Goal: Task Accomplishment & Management: Manage account settings

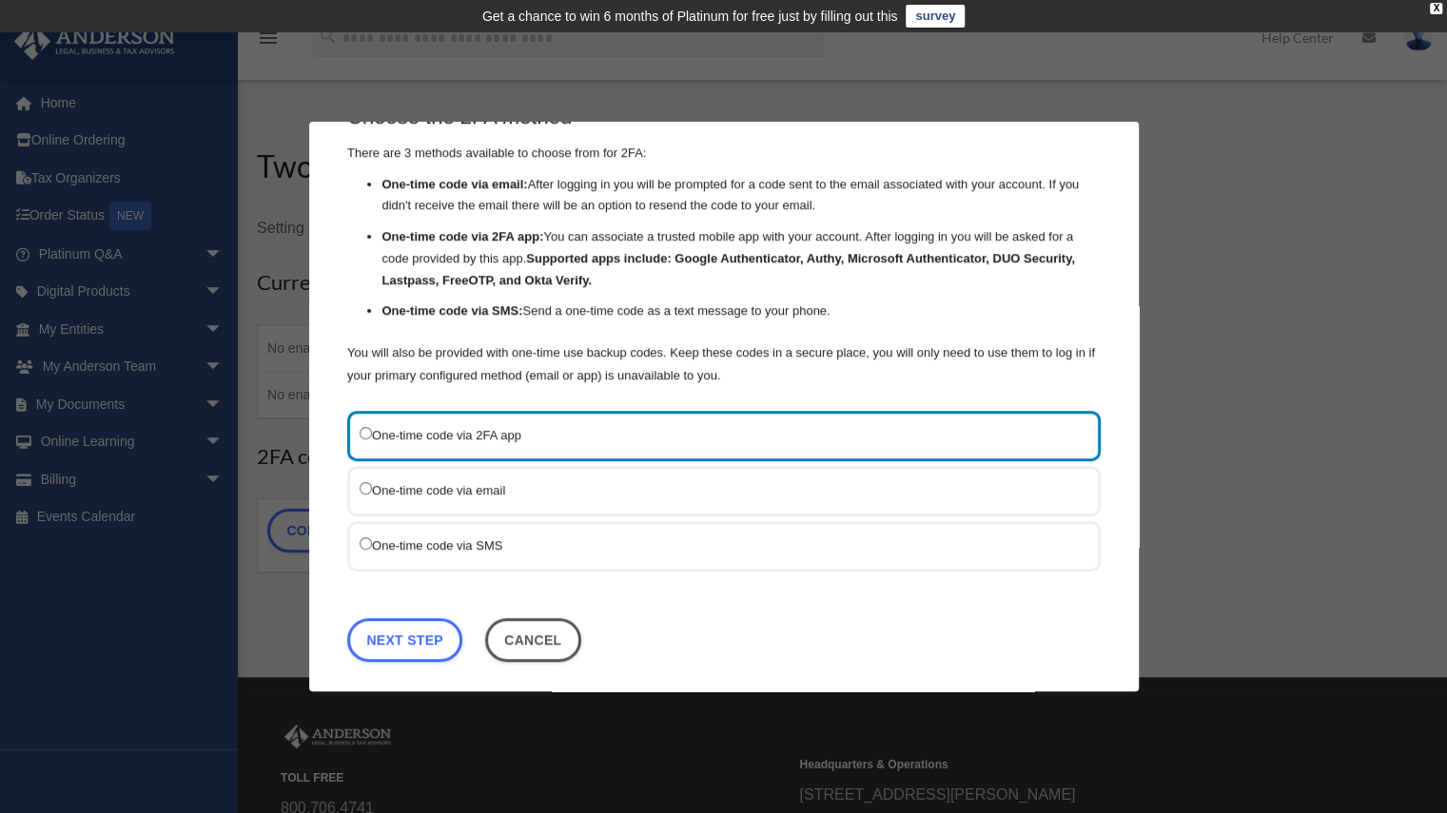
scroll to position [63, 0]
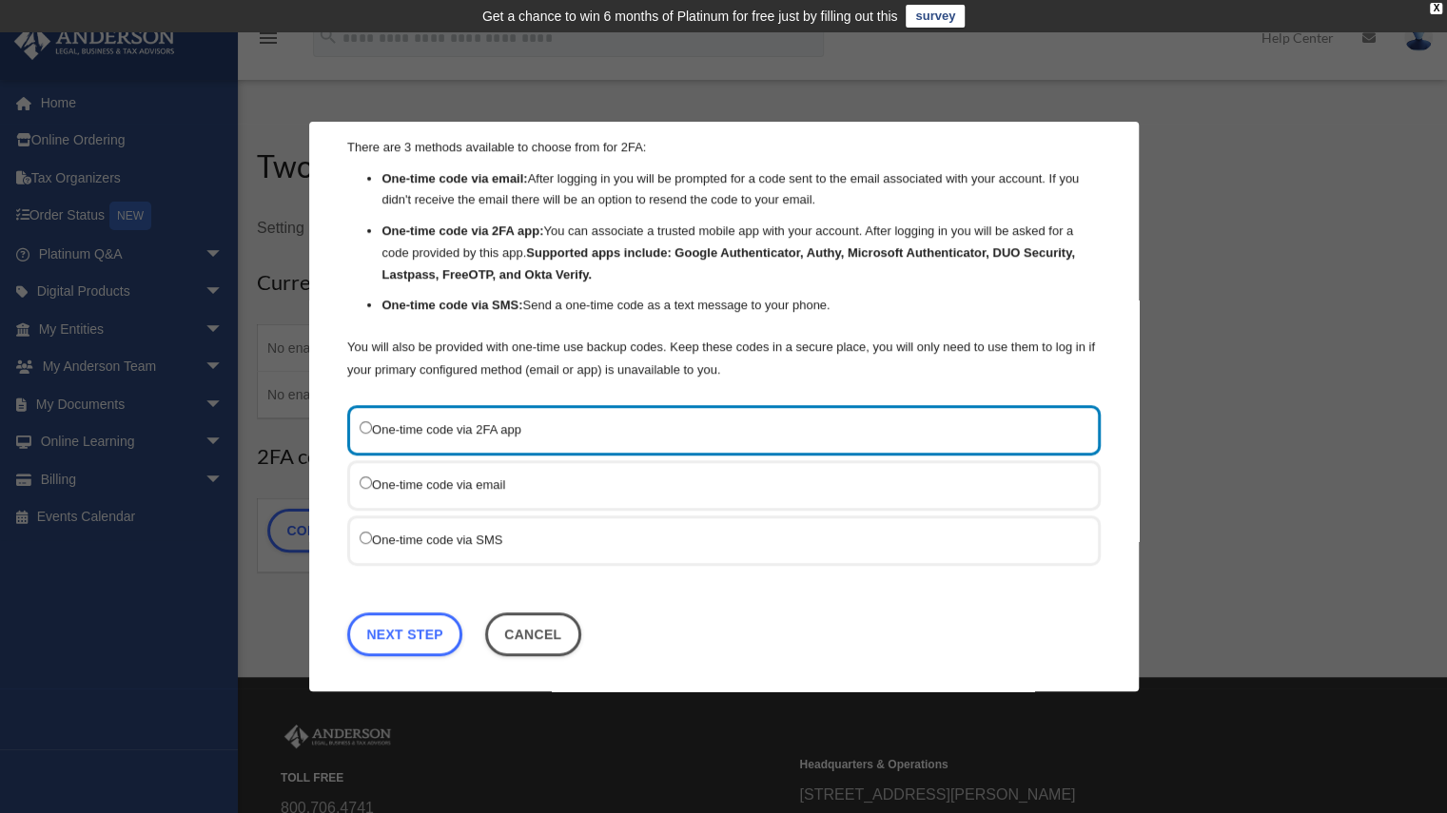
click at [660, 538] on label "One-time code via SMS" at bounding box center [715, 540] width 710 height 24
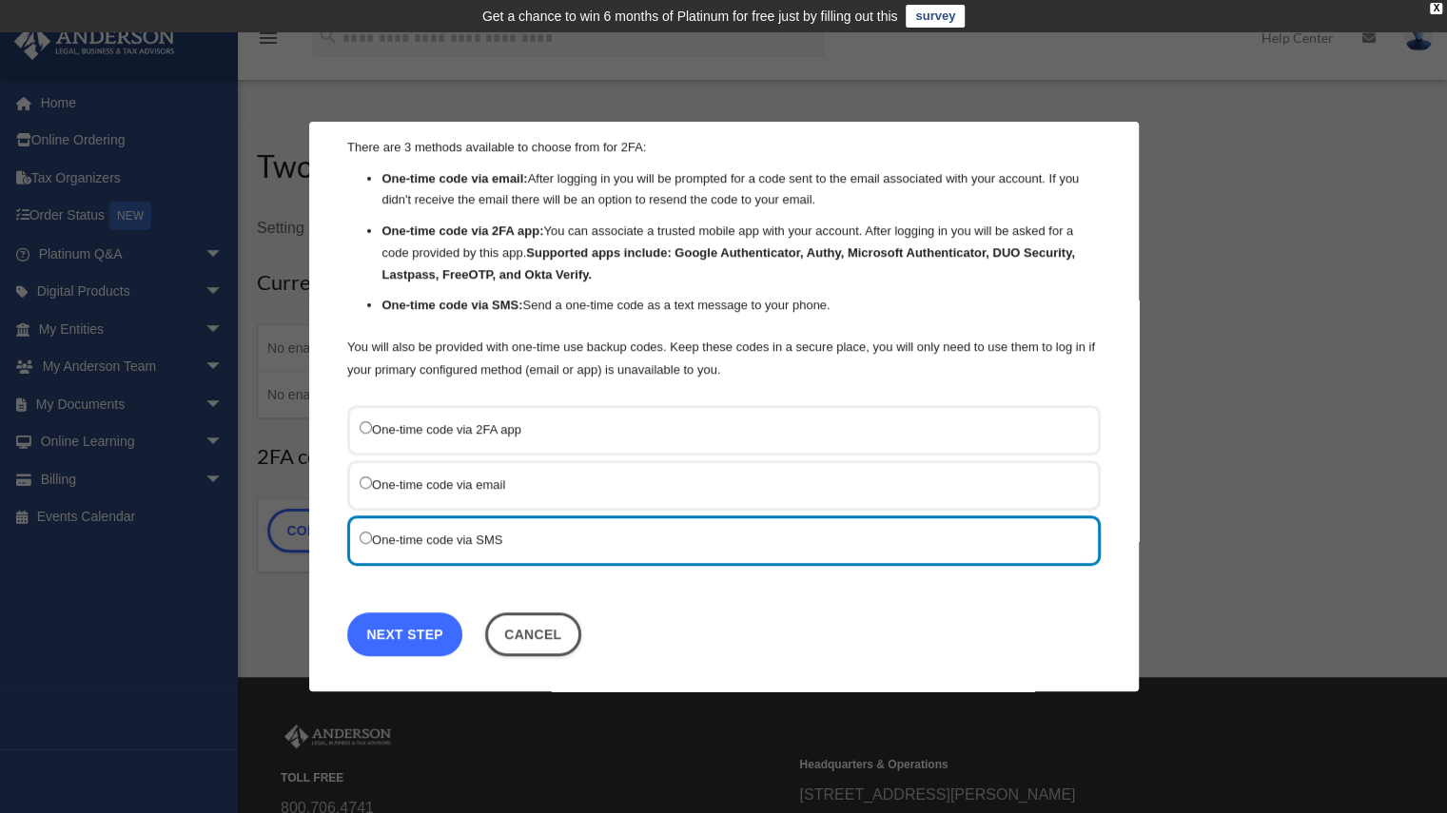
click at [395, 647] on link "Next Step" at bounding box center [404, 635] width 115 height 44
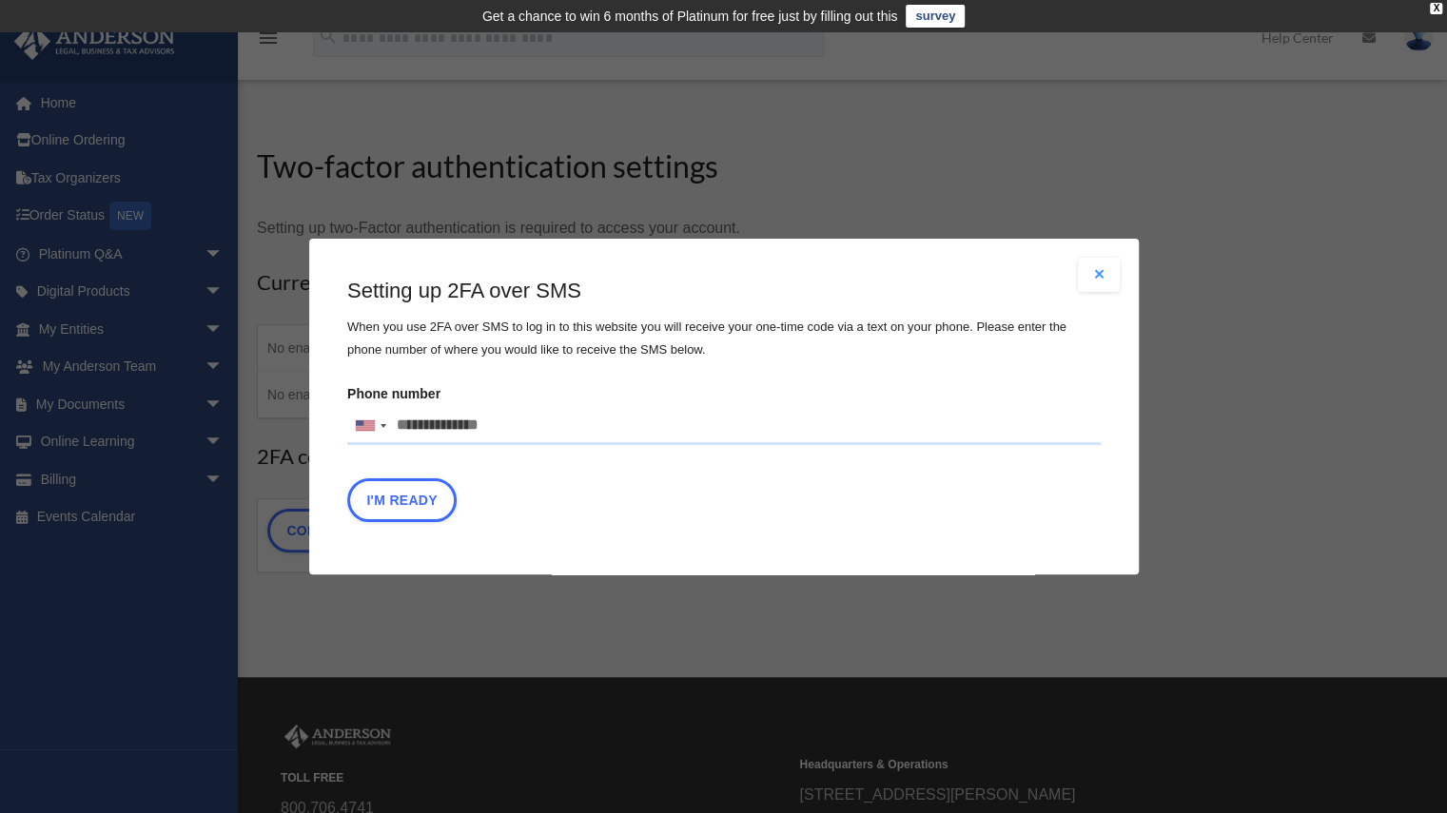
click at [438, 434] on input "Phone number United States +1 United Kingdom +44 Afghanistan (‫افغانستان‬‎) +93…" at bounding box center [723, 426] width 753 height 38
type input "**********"
click at [416, 480] on button "I'm Ready" at bounding box center [401, 501] width 109 height 44
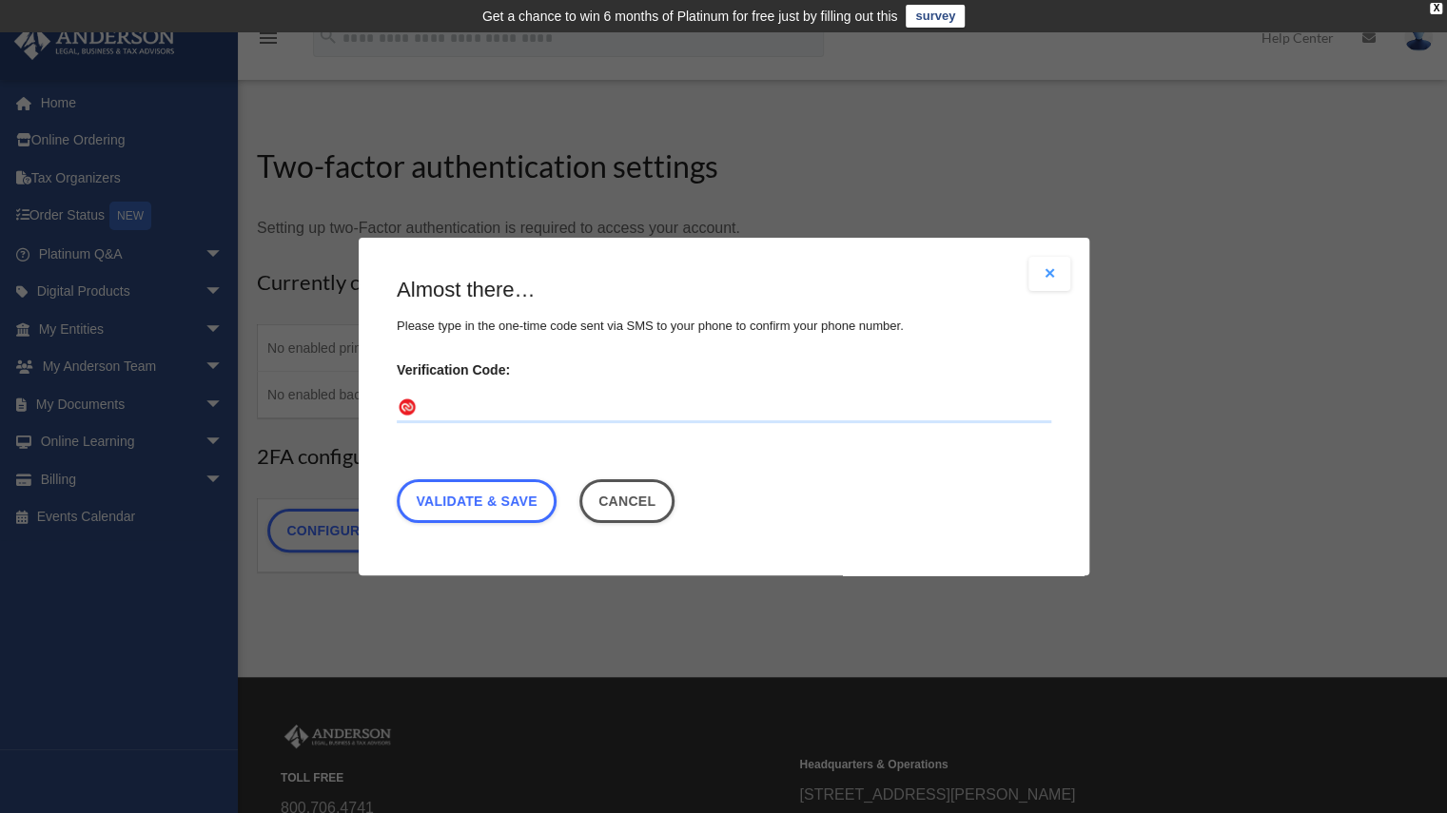
click at [510, 417] on input "Verification Code:" at bounding box center [724, 408] width 655 height 30
type input "******"
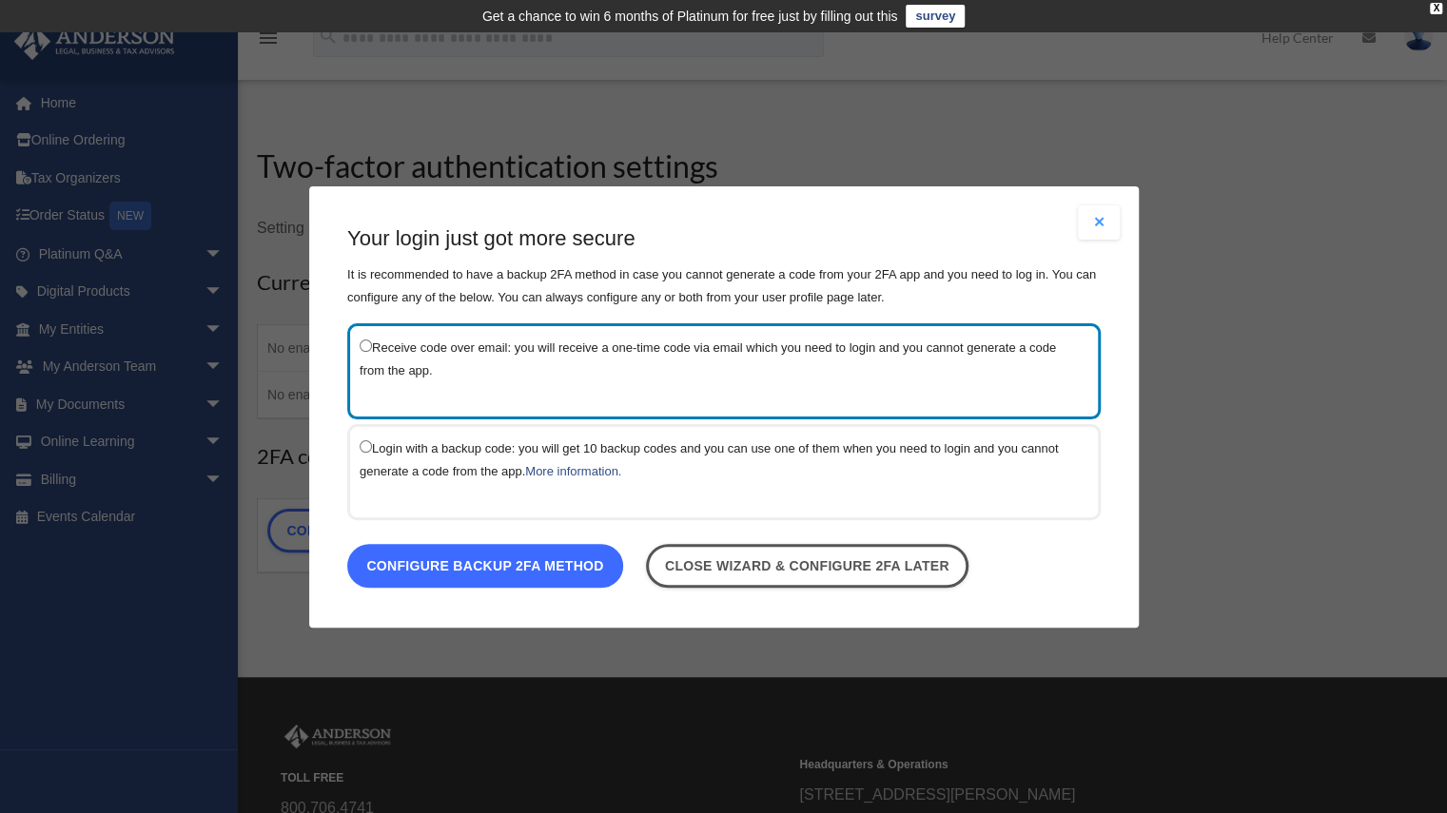
click at [416, 572] on link "Configure backup 2FA method" at bounding box center [485, 565] width 276 height 44
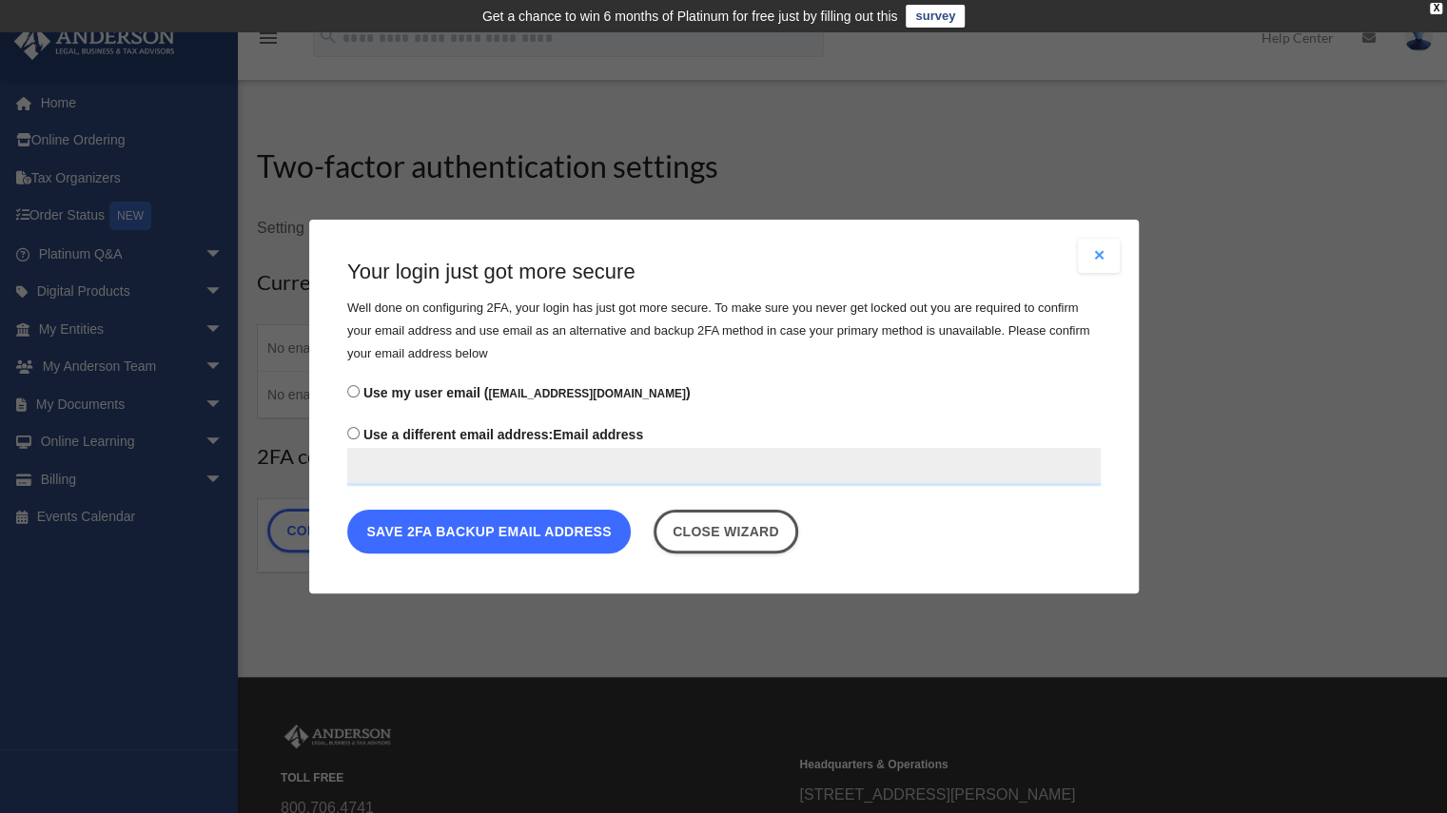
click at [473, 544] on button "Save 2FA backup email address" at bounding box center [488, 532] width 283 height 44
click at [572, 518] on button "Save 2FA backup email address" at bounding box center [488, 532] width 283 height 44
click at [608, 523] on button "Save 2FA backup email address" at bounding box center [488, 532] width 283 height 44
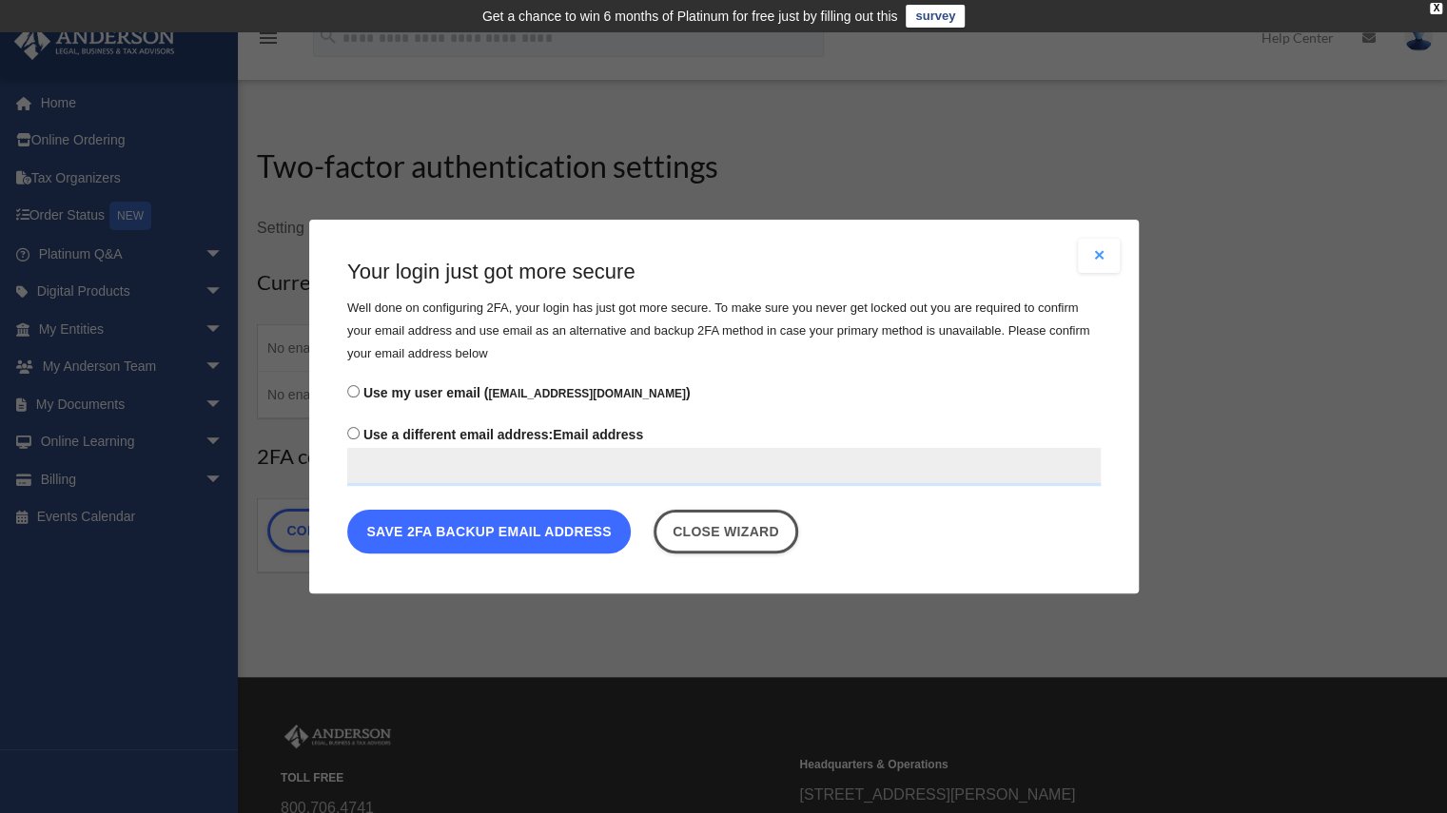
click at [608, 523] on button "Save 2FA backup email address" at bounding box center [488, 532] width 283 height 44
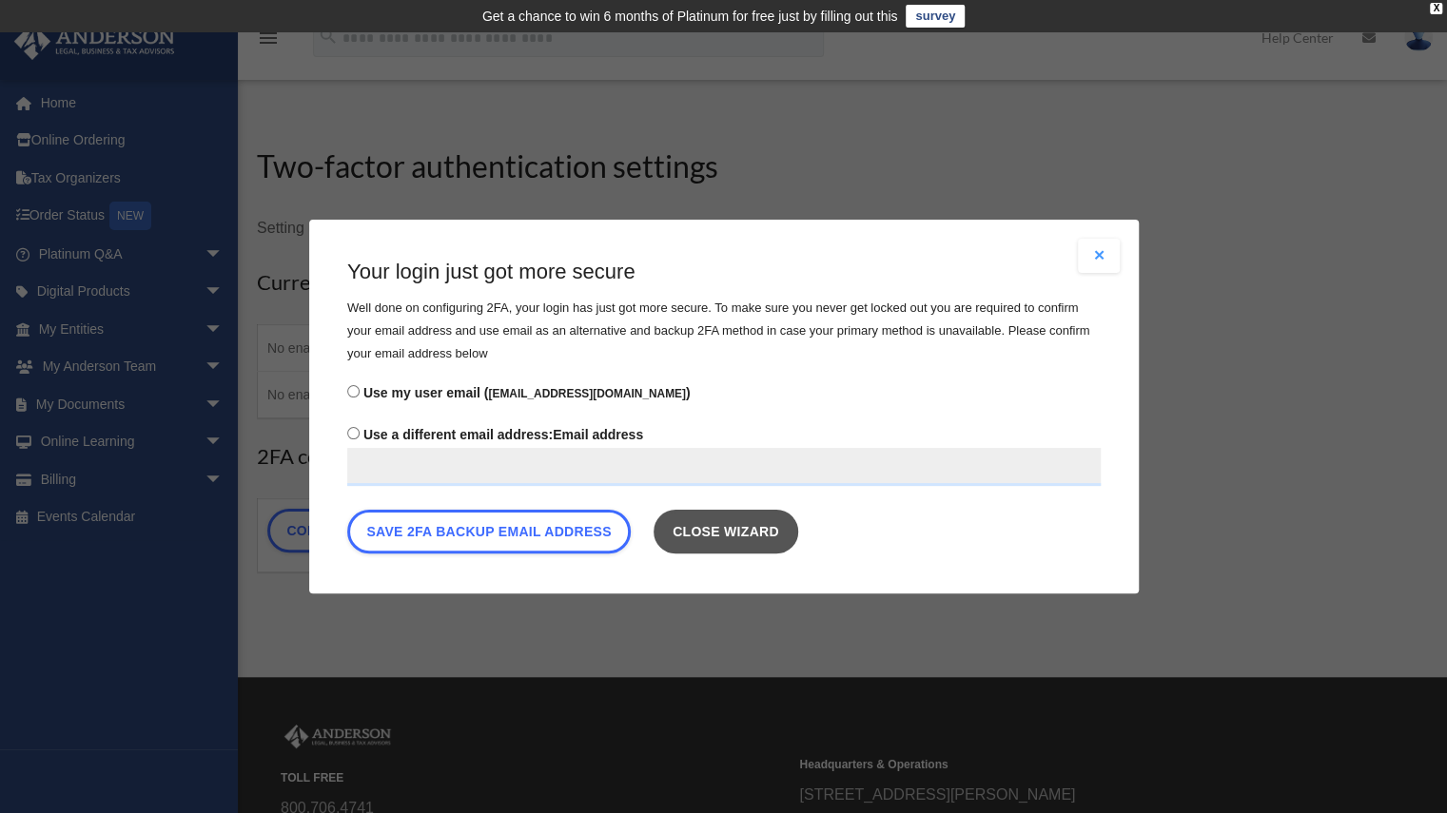
click at [784, 531] on link "Close wizard" at bounding box center [725, 532] width 145 height 44
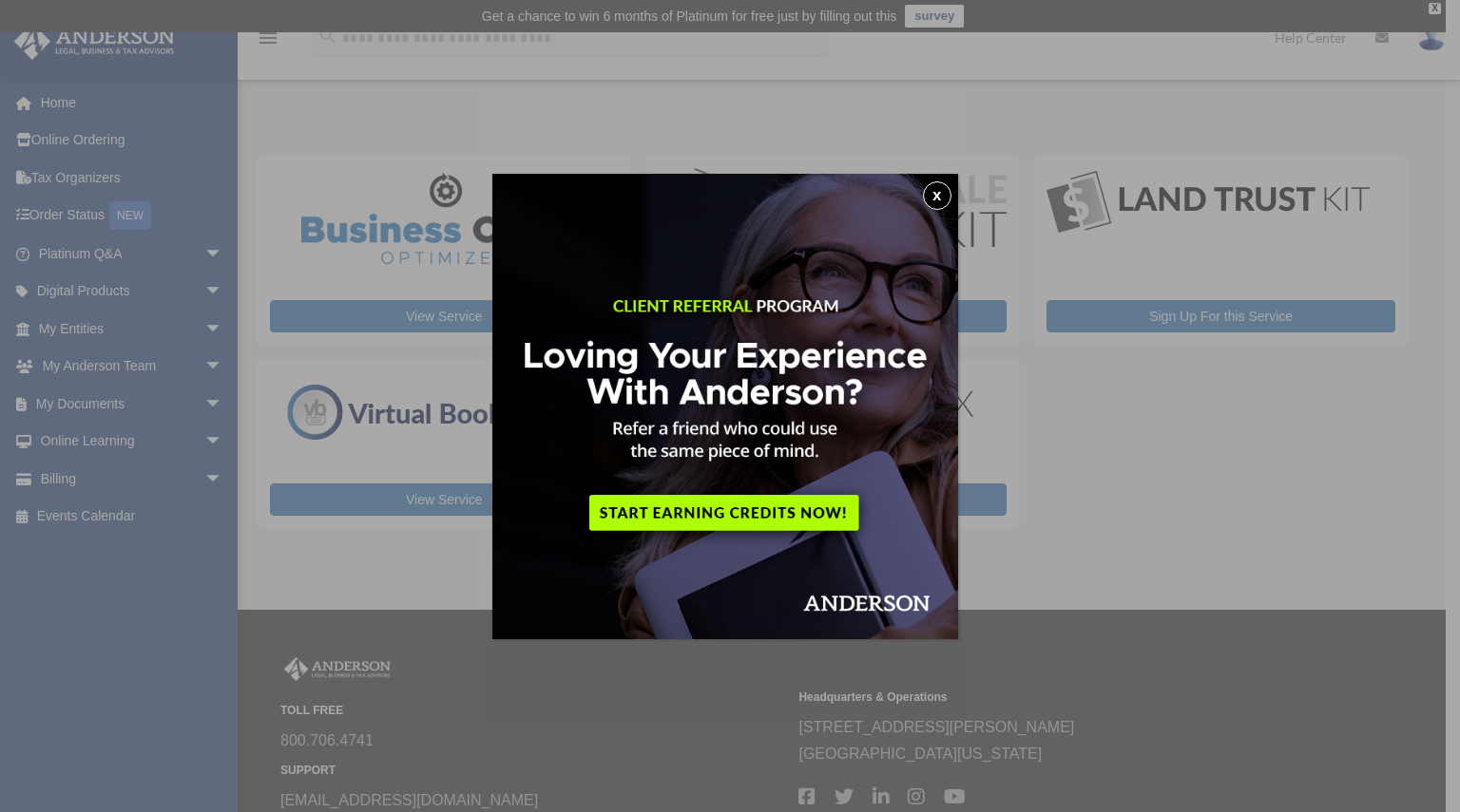
click at [800, 526] on img at bounding box center [726, 406] width 466 height 465
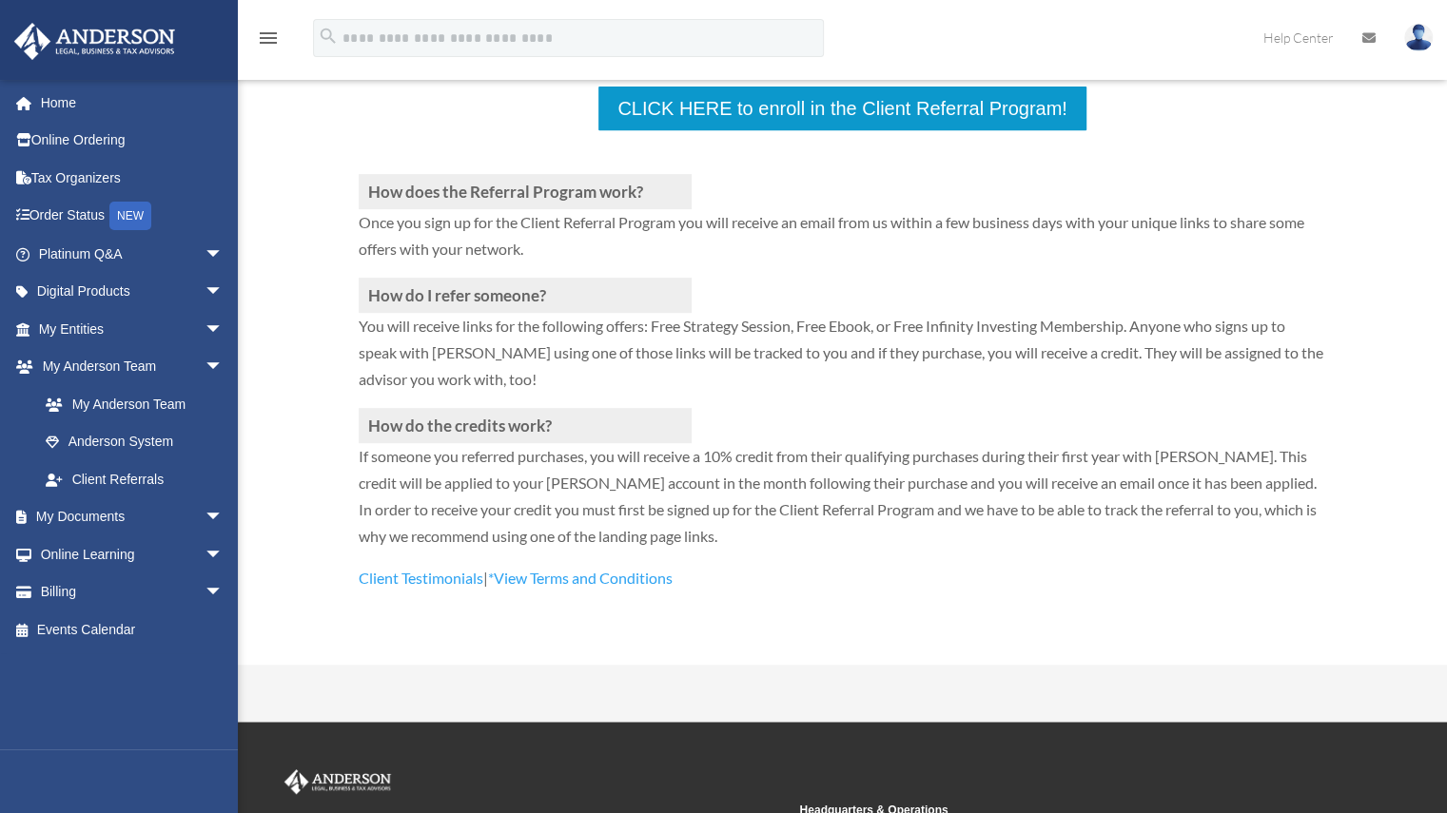
scroll to position [434, 0]
click at [108, 389] on link "My Anderson Team" at bounding box center [139, 404] width 225 height 38
click at [110, 399] on link "My Anderson Team" at bounding box center [139, 404] width 225 height 38
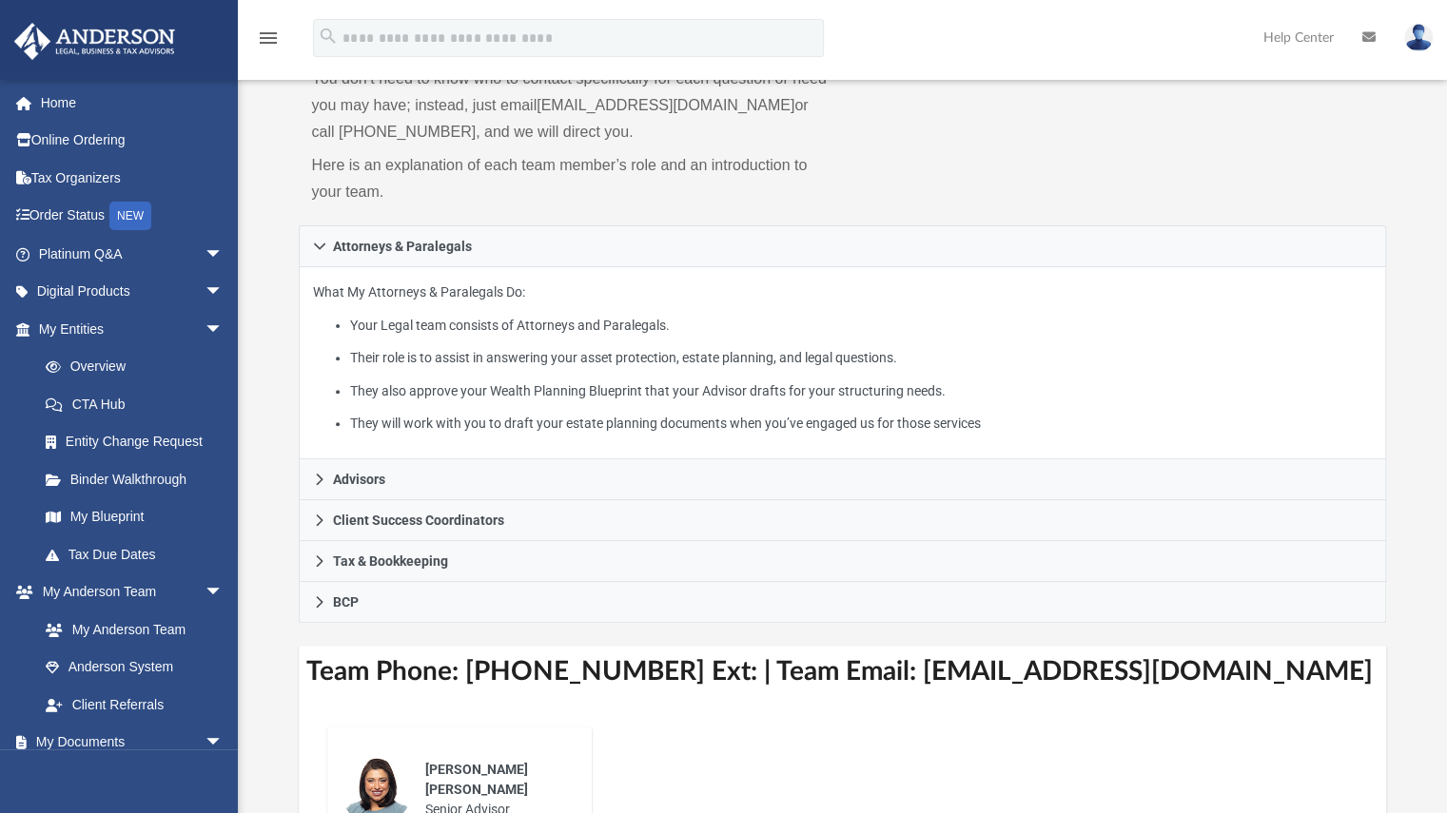
scroll to position [216, 0]
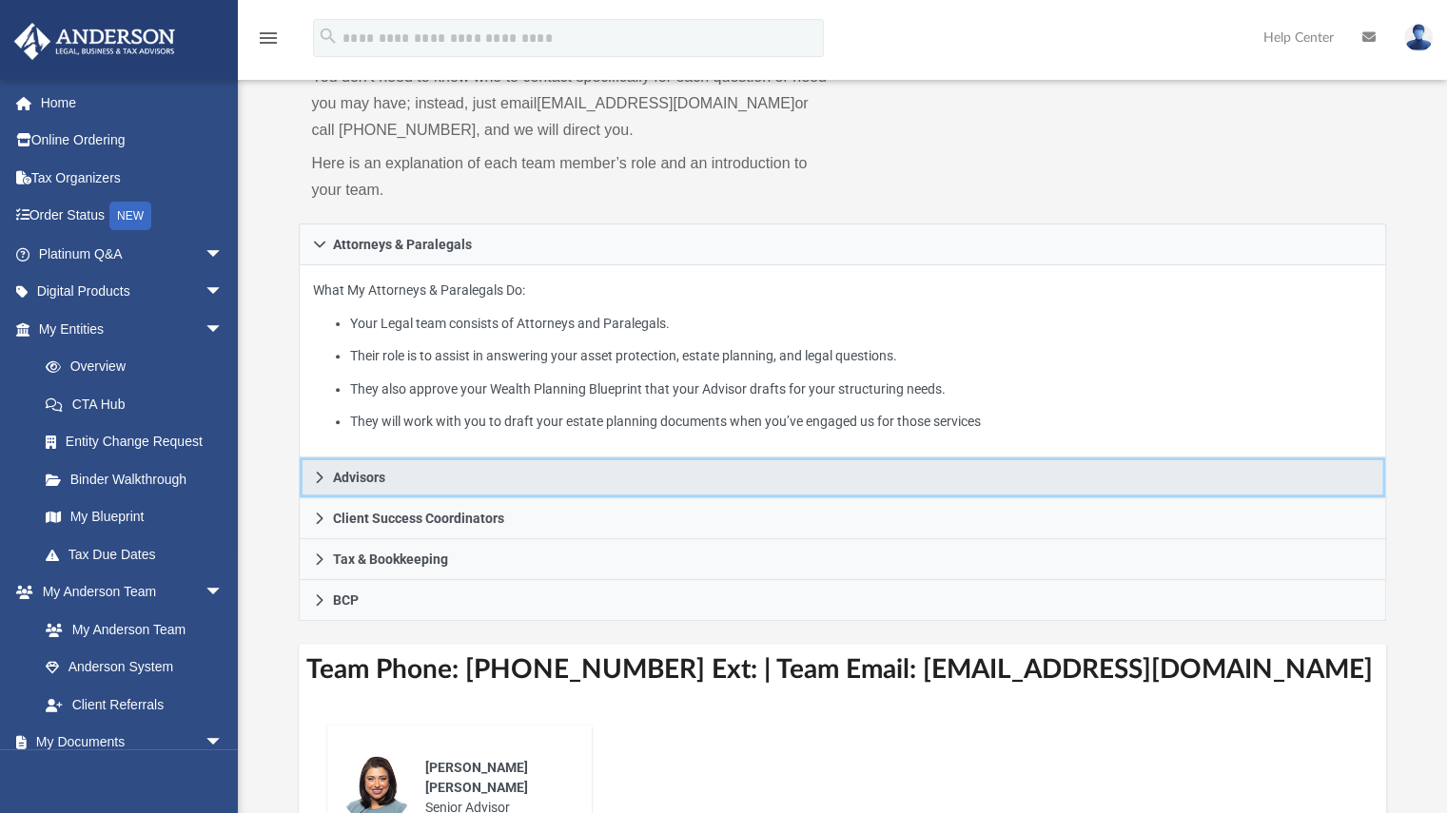
click at [457, 461] on link "Advisors" at bounding box center [843, 478] width 1088 height 41
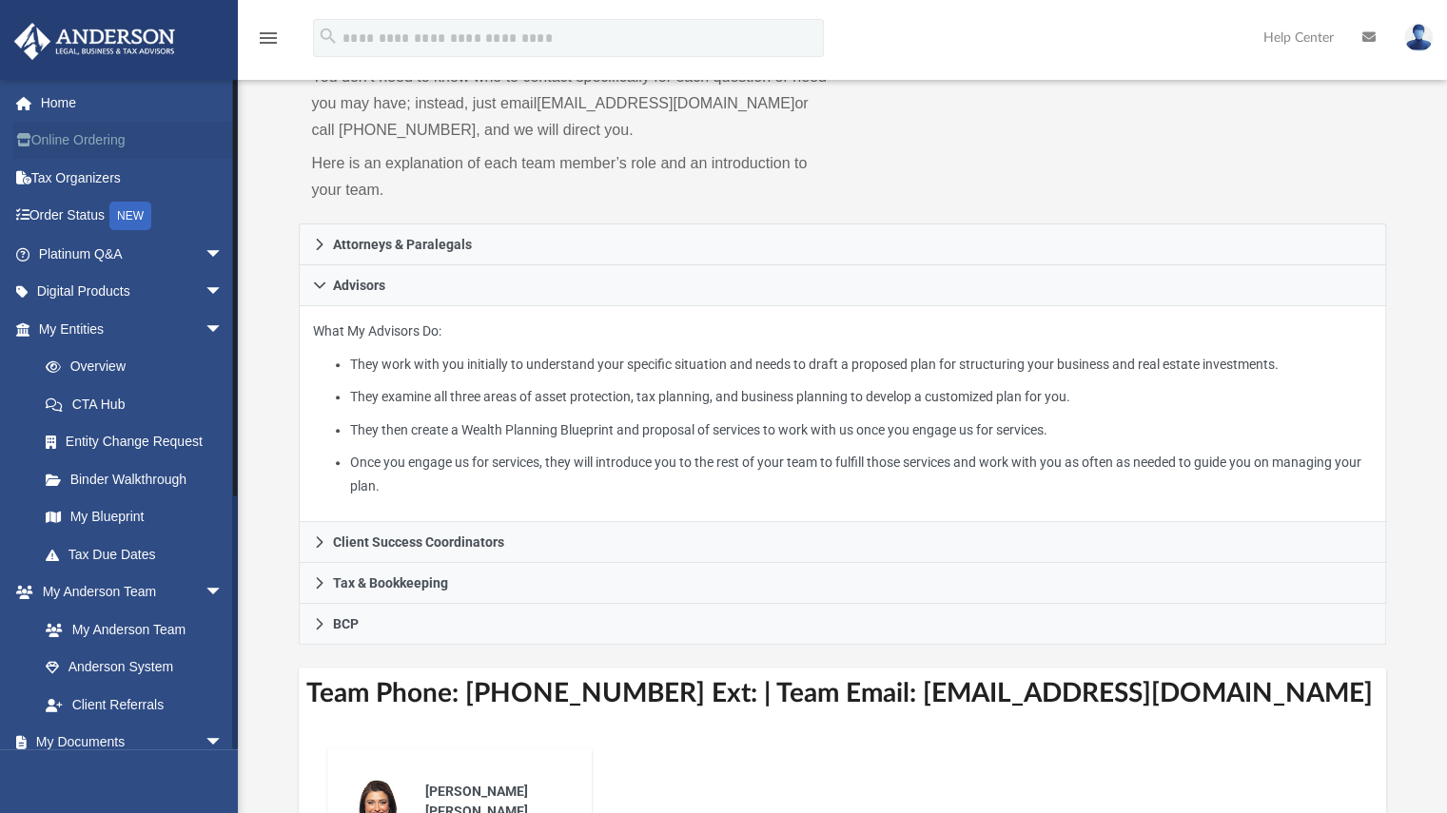
click at [92, 141] on link "Online Ordering" at bounding box center [132, 141] width 239 height 38
click at [66, 168] on link "Tax Organizers" at bounding box center [132, 178] width 239 height 38
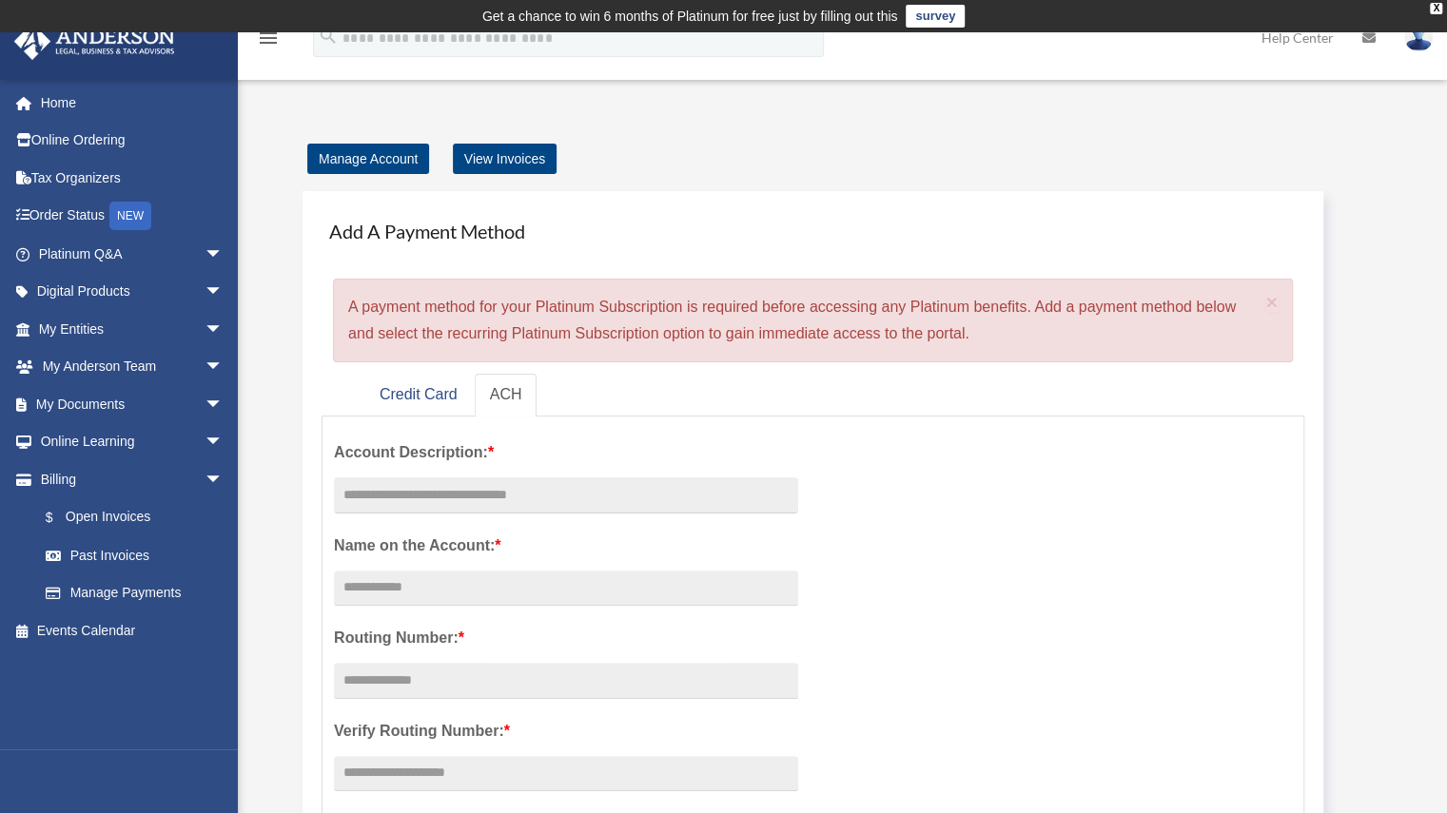
scroll to position [5, 0]
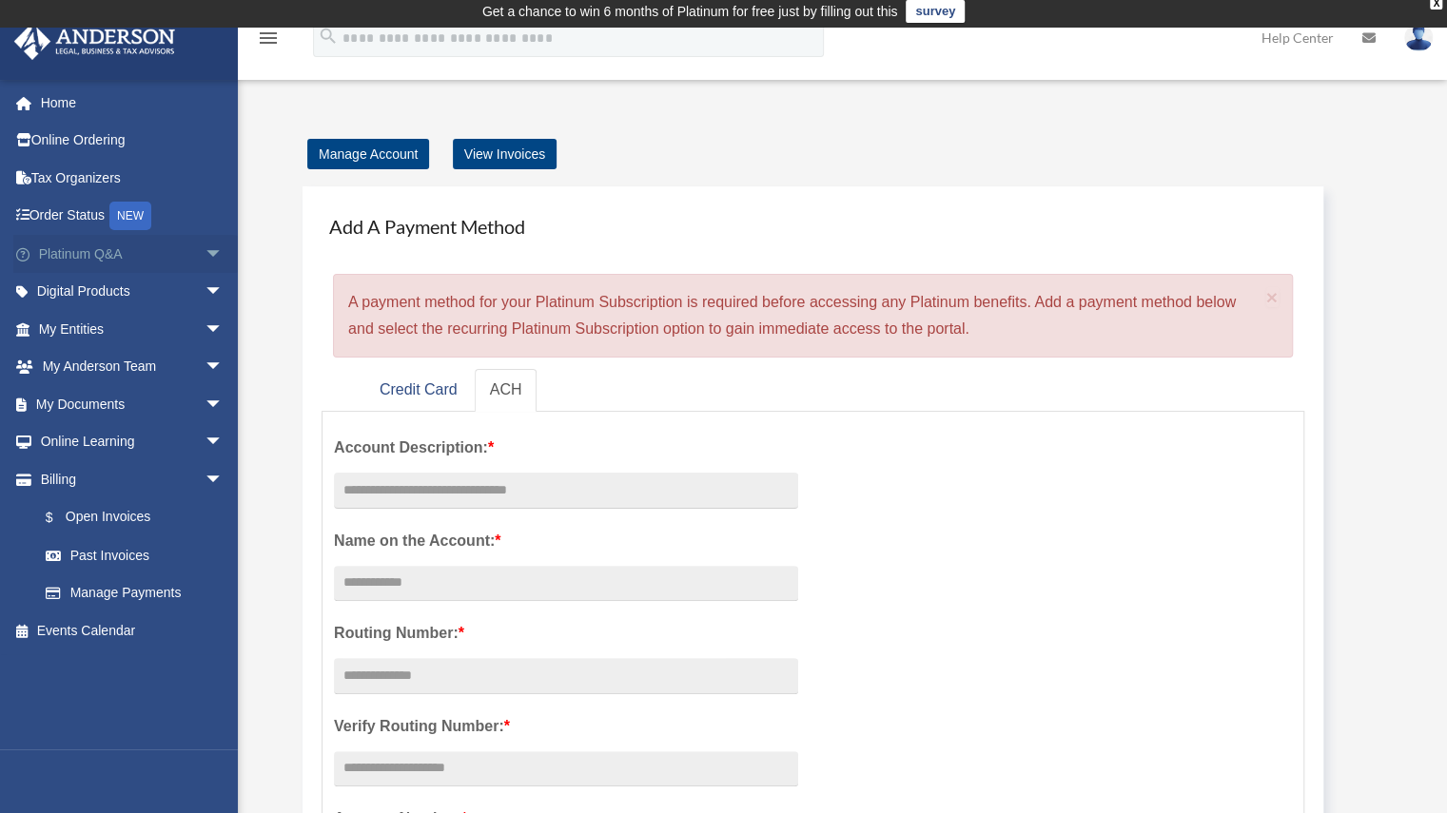
click at [74, 246] on link "Platinum Q&A arrow_drop_down" at bounding box center [132, 254] width 239 height 38
click at [205, 308] on span "arrow_drop_down" at bounding box center [224, 292] width 38 height 39
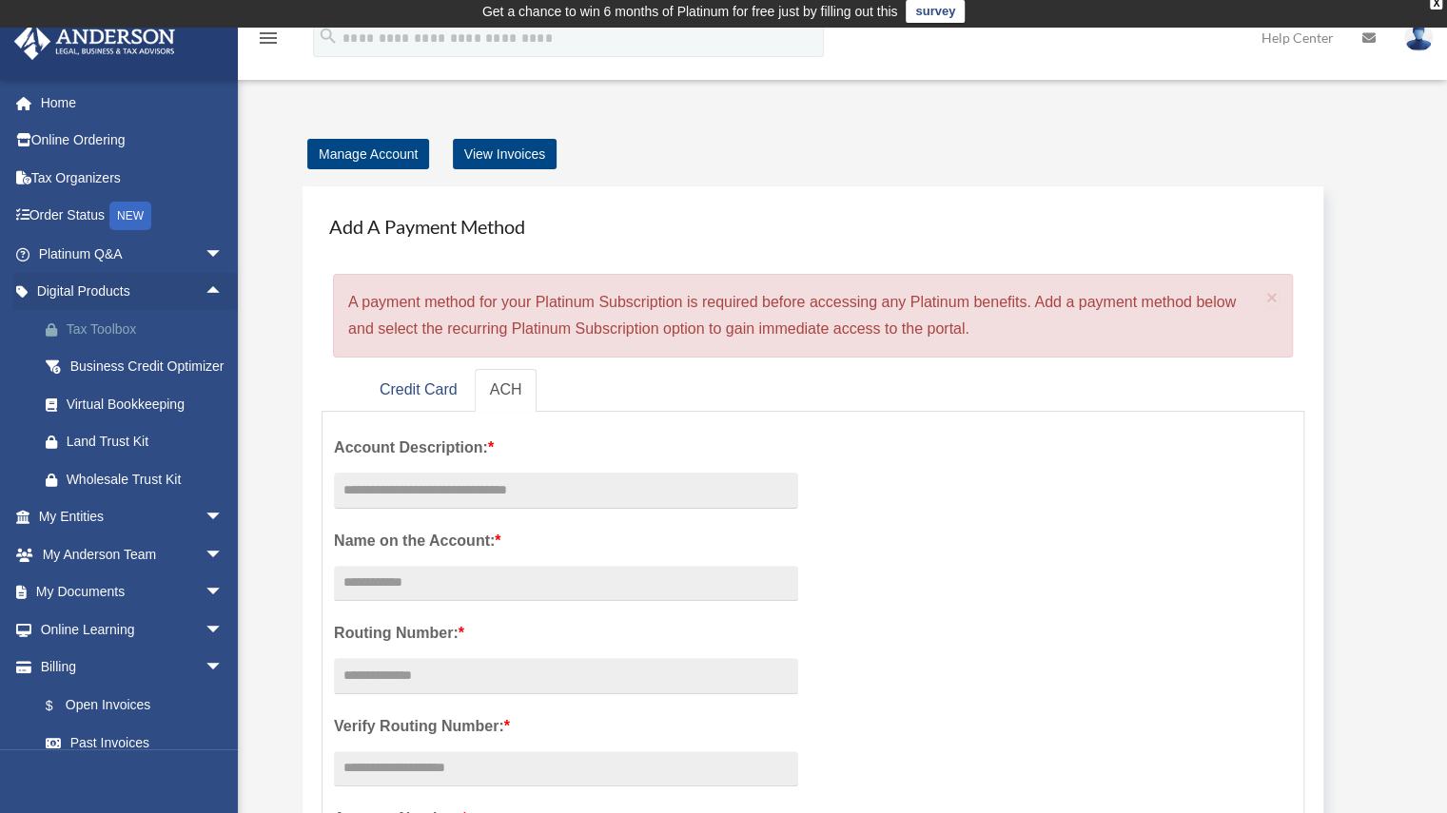
click at [200, 332] on div "Tax Toolbox" at bounding box center [148, 330] width 162 height 24
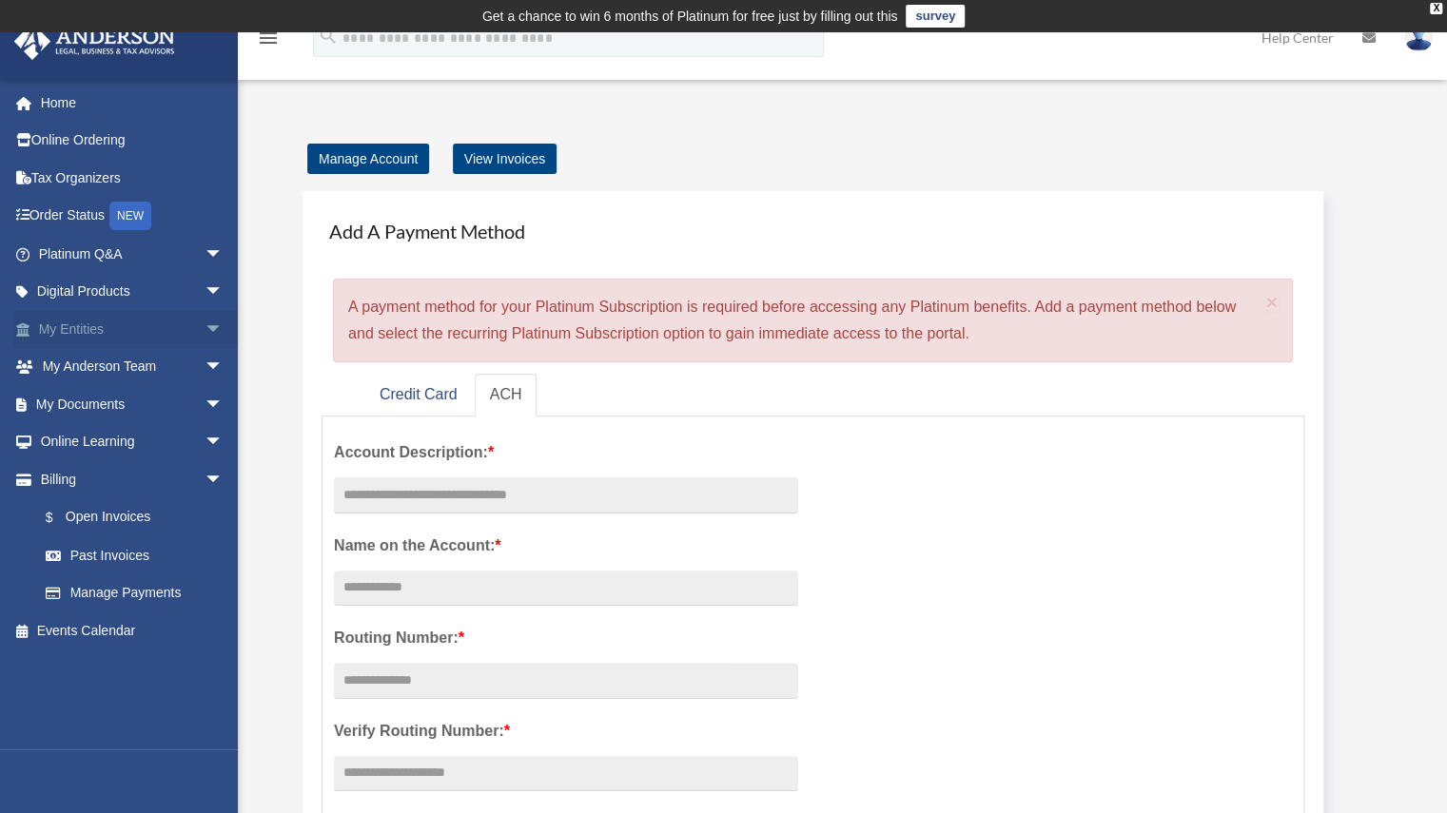
click at [207, 326] on span "arrow_drop_down" at bounding box center [224, 329] width 38 height 39
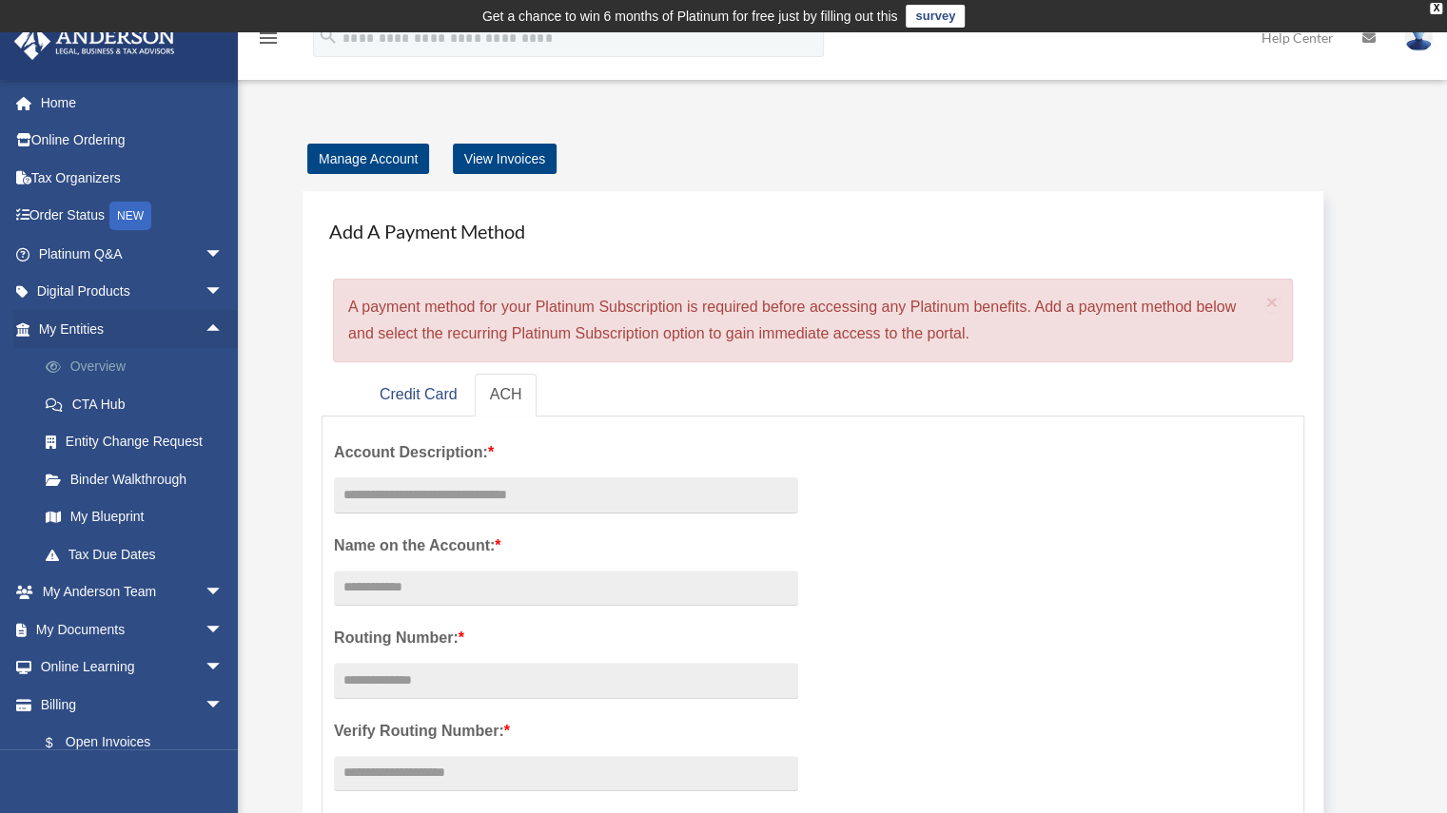
click at [107, 358] on link "Overview" at bounding box center [139, 367] width 225 height 38
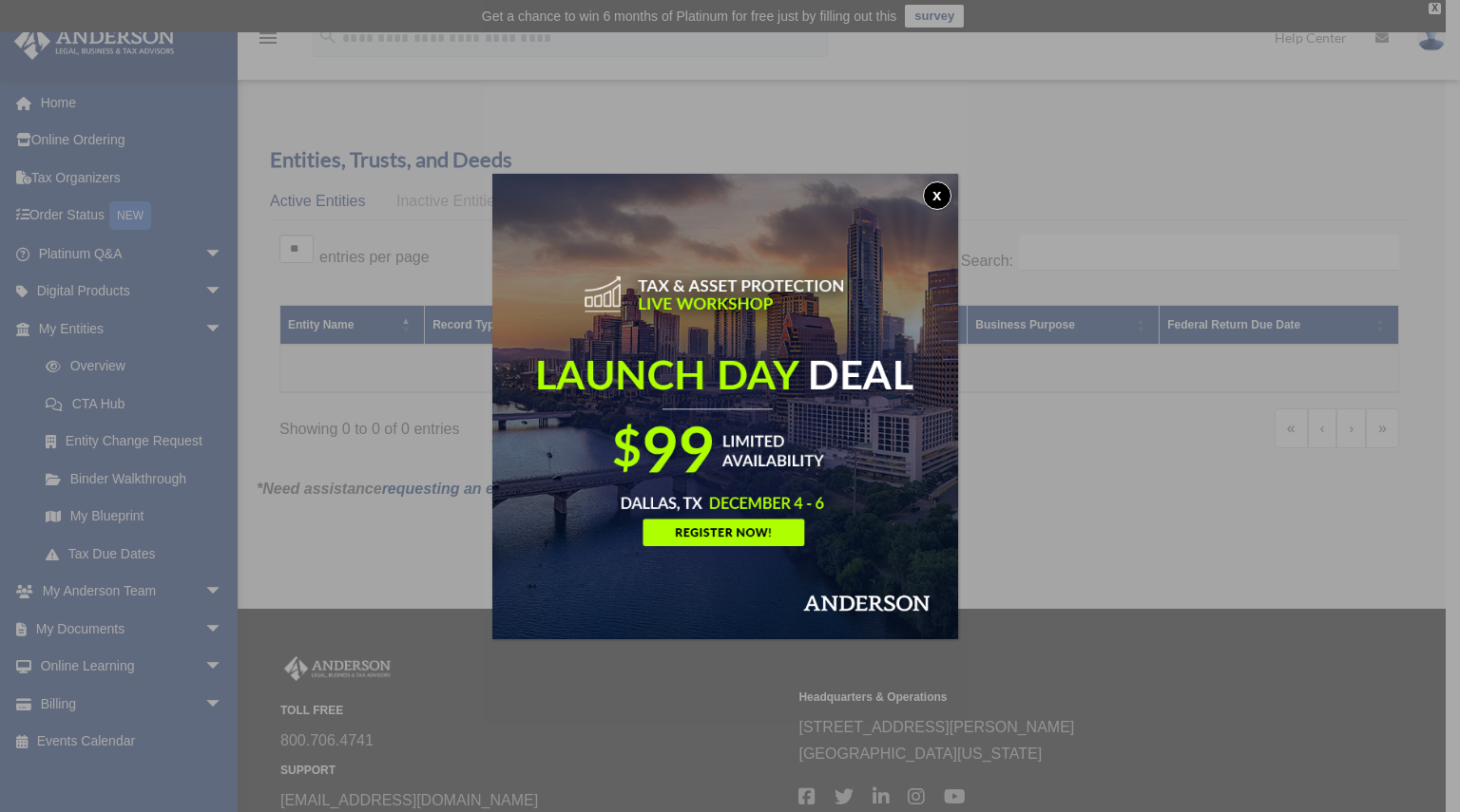
click at [789, 296] on img at bounding box center [726, 406] width 466 height 465
